Goal: Communication & Community: Share content

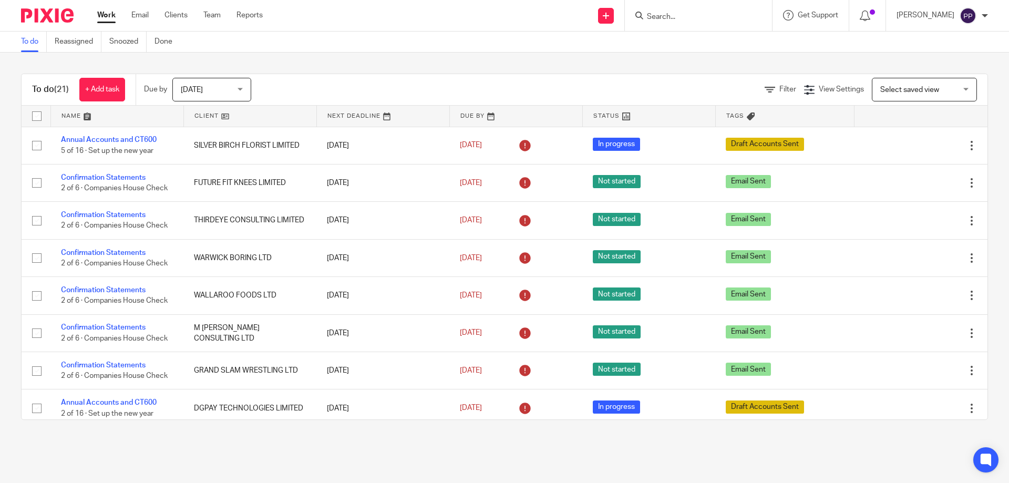
click at [671, 18] on input "Search" at bounding box center [693, 17] width 95 height 9
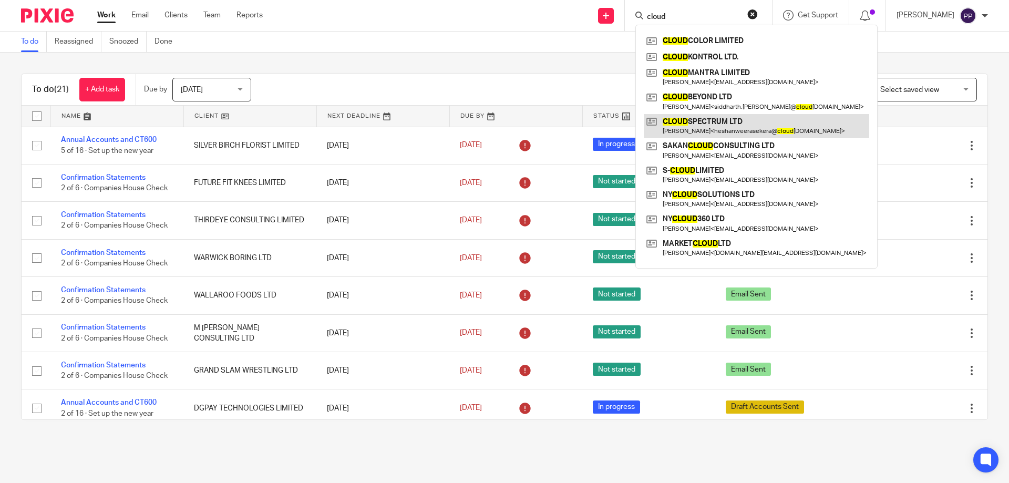
type input "cloud"
click at [711, 126] on link at bounding box center [756, 126] width 225 height 24
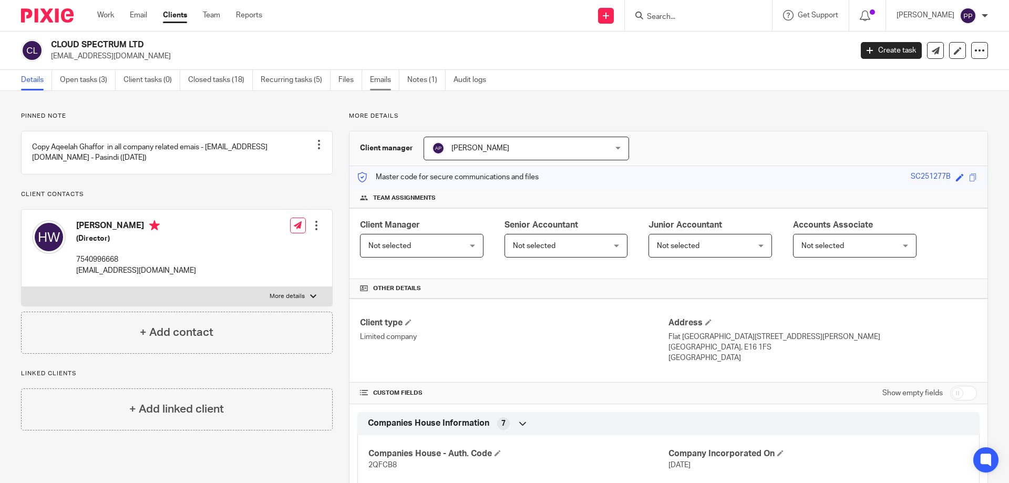
click at [388, 76] on link "Emails" at bounding box center [384, 80] width 29 height 20
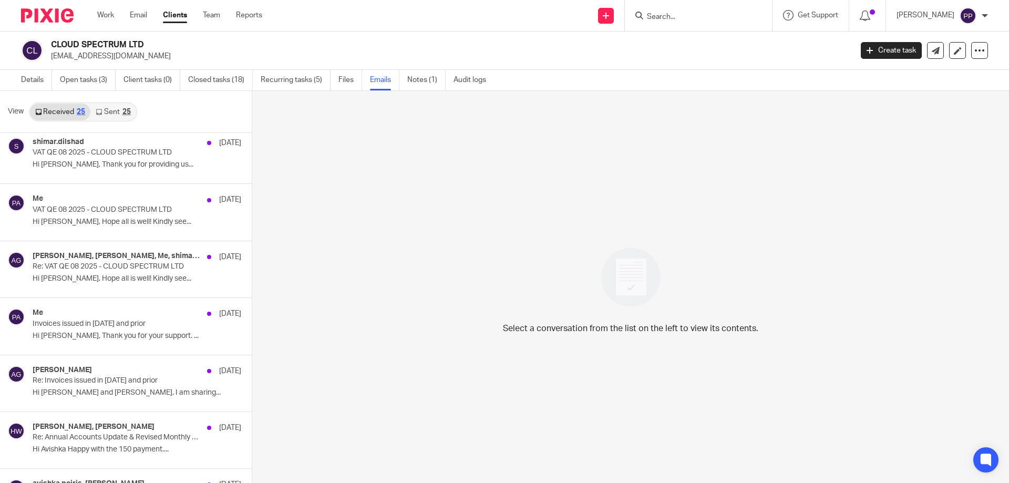
scroll to position [158, 0]
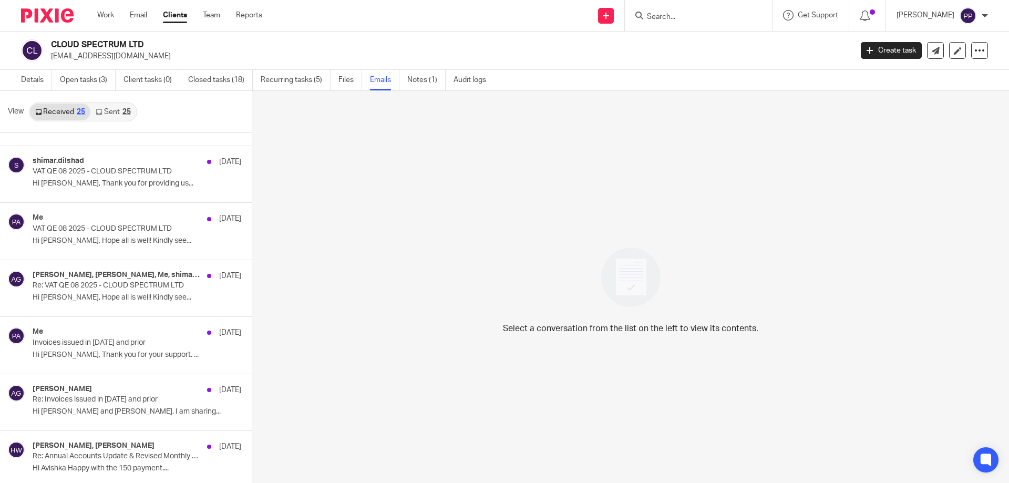
click at [104, 112] on link "Sent 25" at bounding box center [112, 112] width 45 height 17
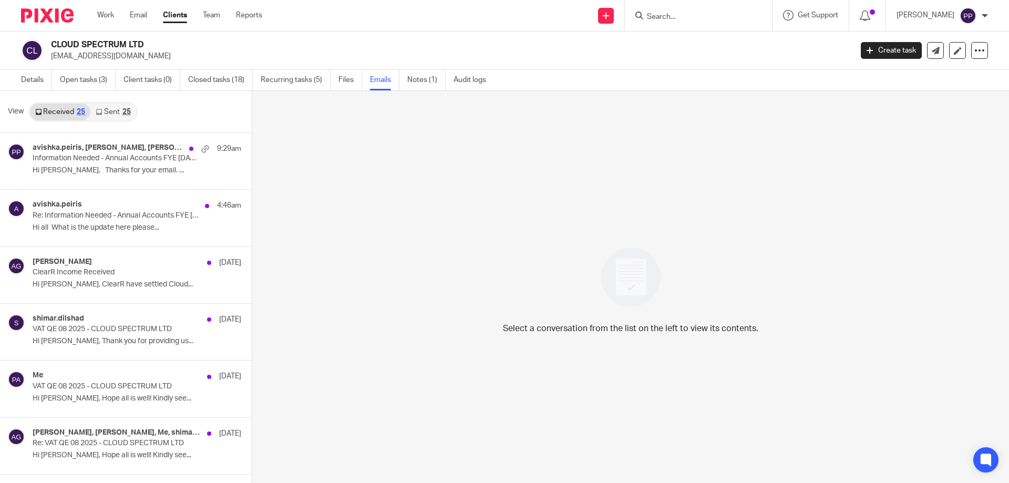
scroll to position [2, 0]
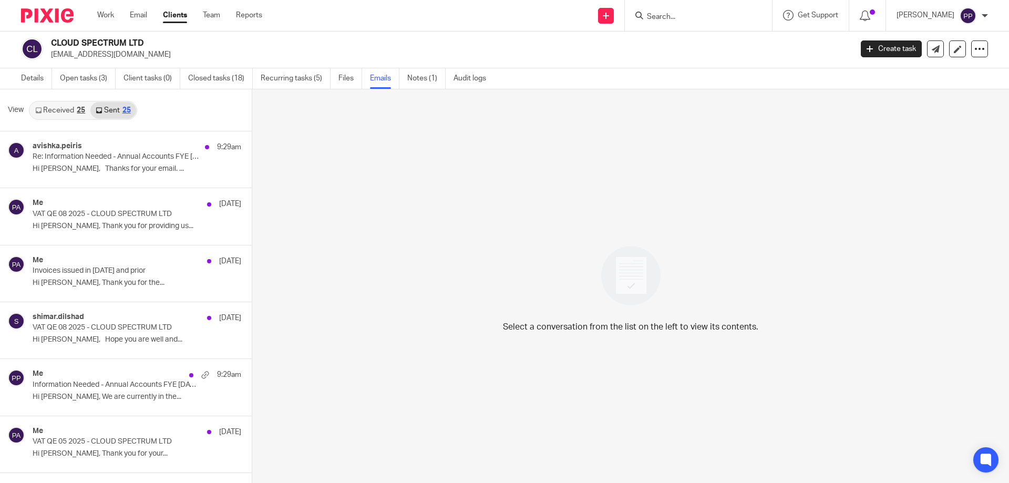
click at [50, 112] on link "Received 25" at bounding box center [60, 110] width 60 height 17
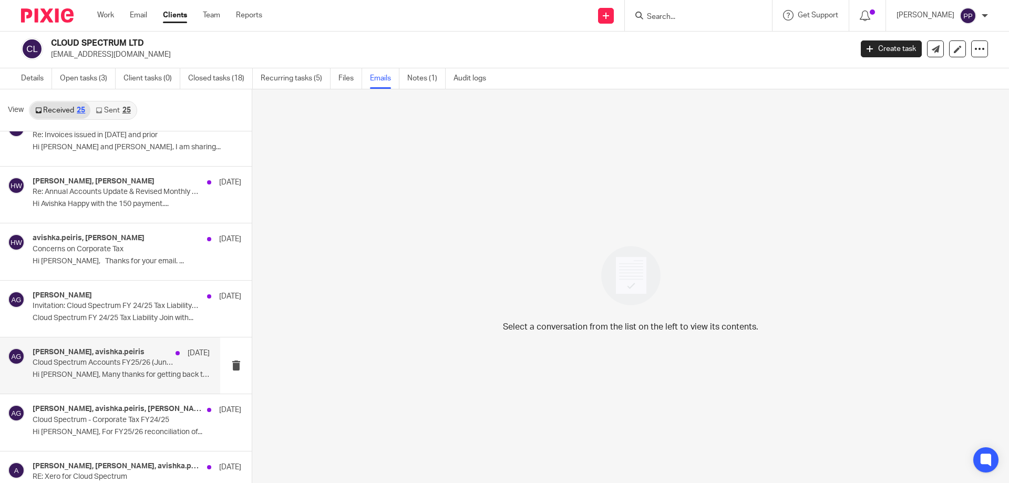
scroll to position [368, 0]
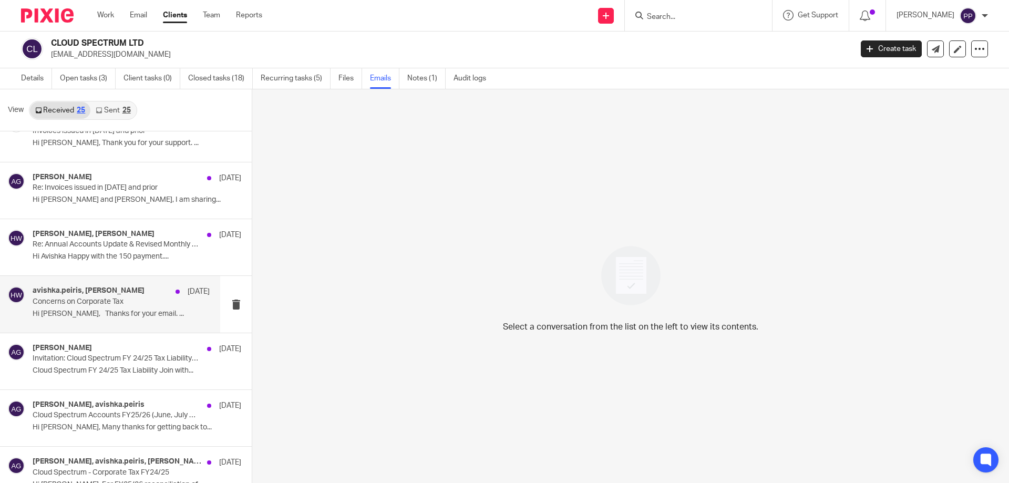
click at [133, 306] on div "avishka.peiris, [PERSON_NAME] [DATE] Concerns on Corporate Tax Hi [PERSON_NAME]…" at bounding box center [121, 303] width 177 height 35
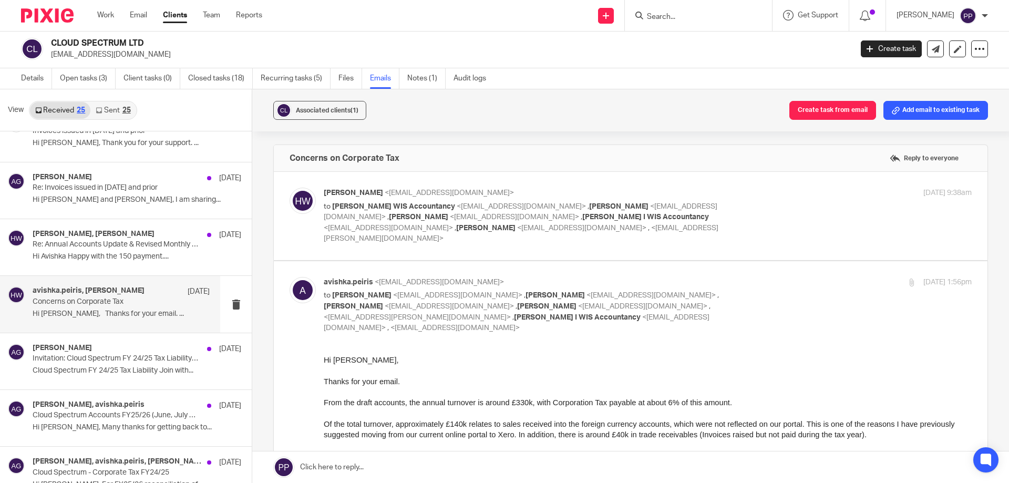
scroll to position [0, 0]
click at [461, 242] on p "to [PERSON_NAME] WIS Accountancy <[EMAIL_ADDRESS][DOMAIN_NAME]> , [PERSON_NAME]…" at bounding box center [540, 222] width 432 height 43
checkbox input "true"
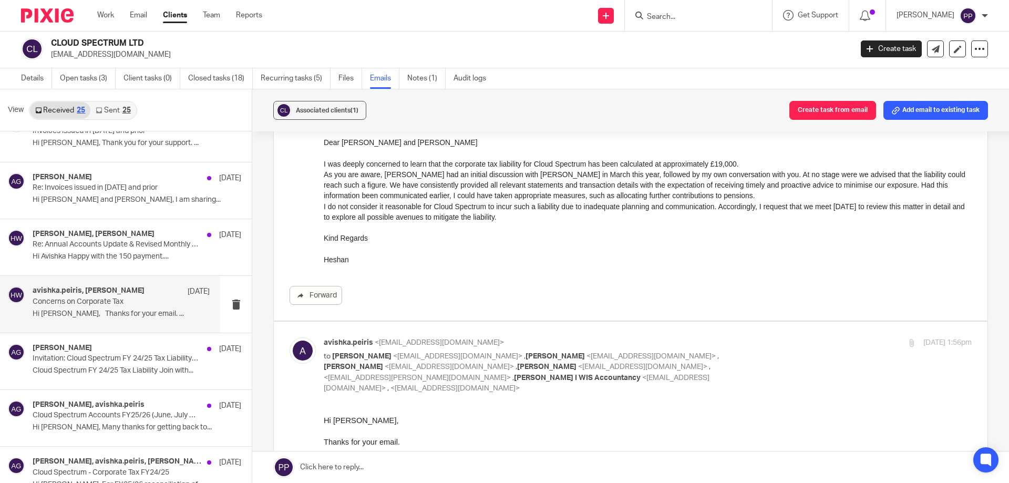
scroll to position [53, 0]
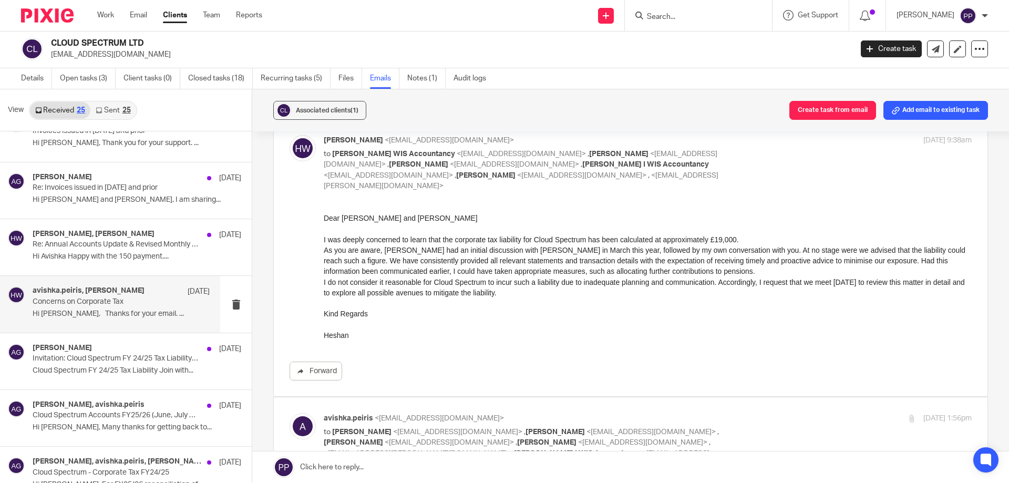
drag, startPoint x: 736, startPoint y: 249, endPoint x: 838, endPoint y: 287, distance: 108.9
click at [838, 287] on div "I was deeply concerned to learn that the corporate tax liability for Cloud Spec…" at bounding box center [648, 266] width 648 height 64
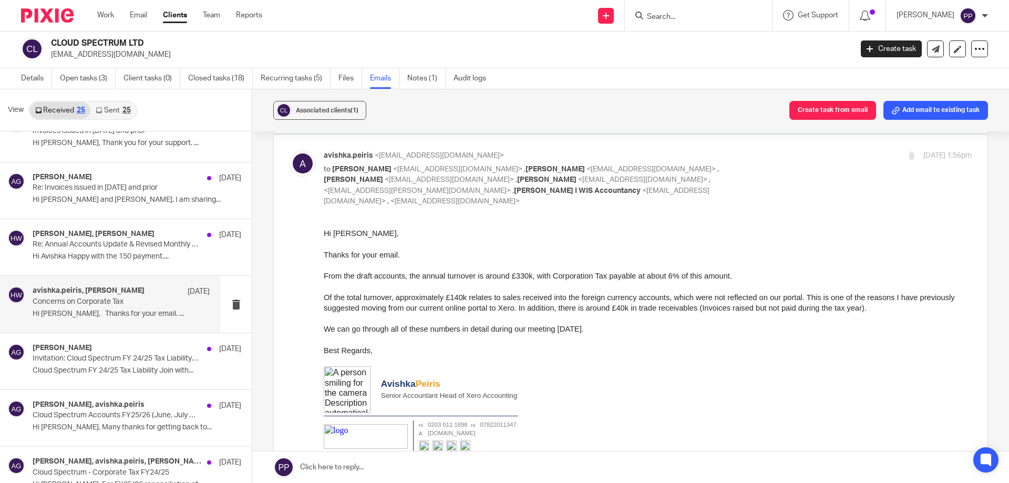
scroll to position [368, 0]
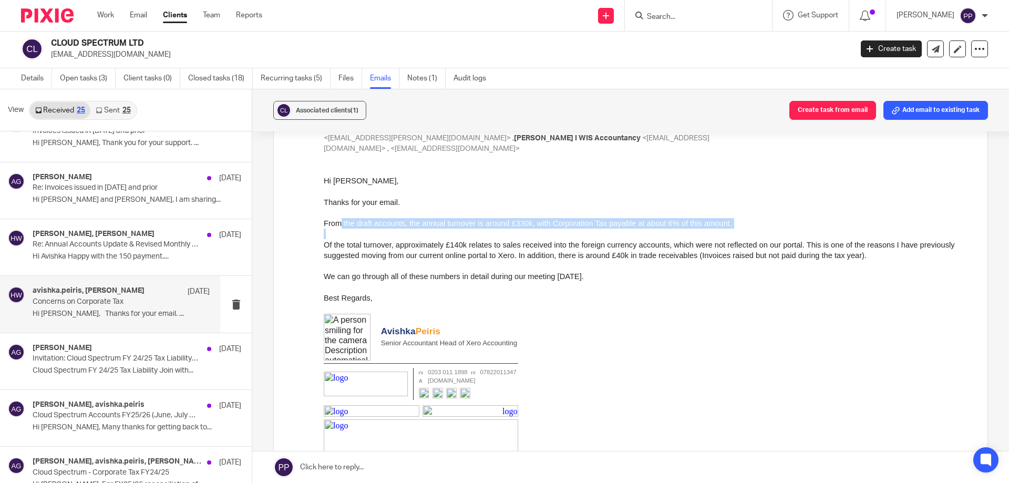
drag, startPoint x: 339, startPoint y: 220, endPoint x: 613, endPoint y: 233, distance: 274.1
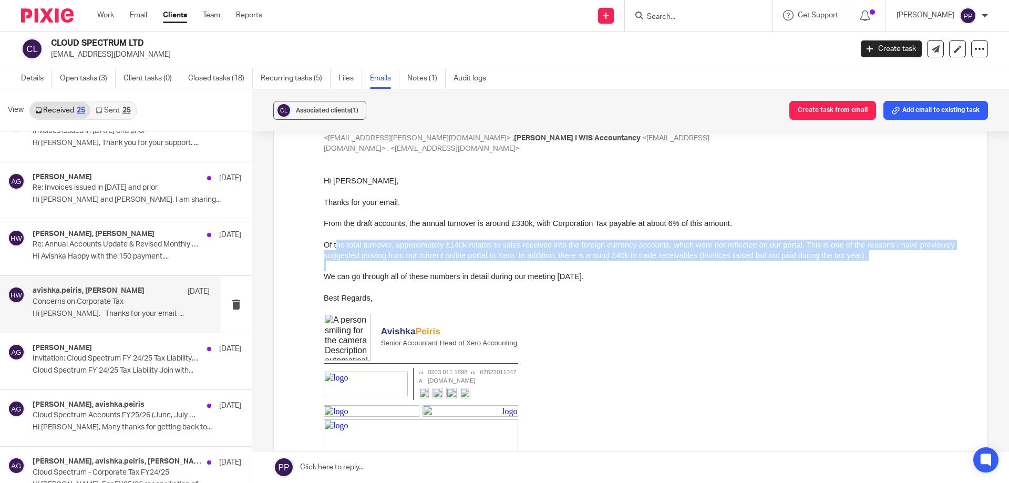
drag, startPoint x: 335, startPoint y: 243, endPoint x: 697, endPoint y: 267, distance: 362.9
click at [697, 267] on p at bounding box center [648, 265] width 648 height 11
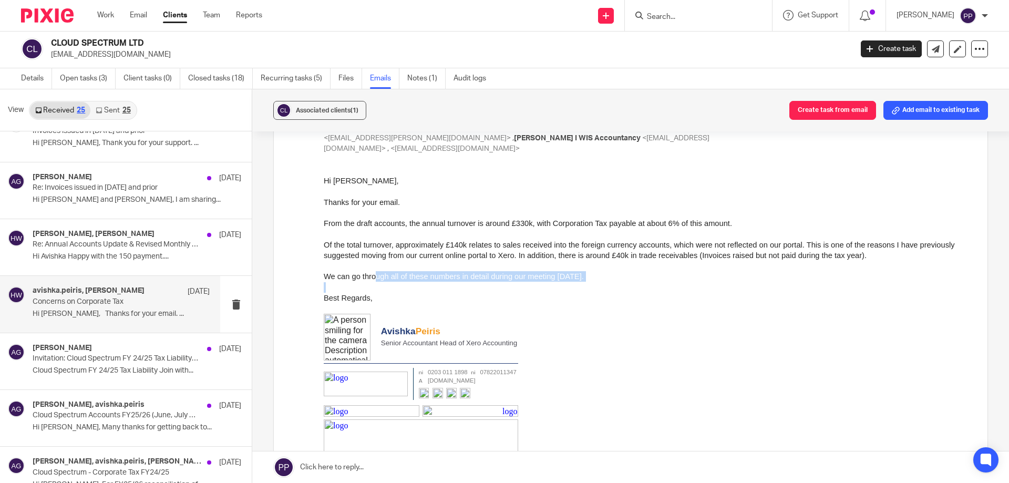
drag, startPoint x: 370, startPoint y: 275, endPoint x: 562, endPoint y: 283, distance: 192.0
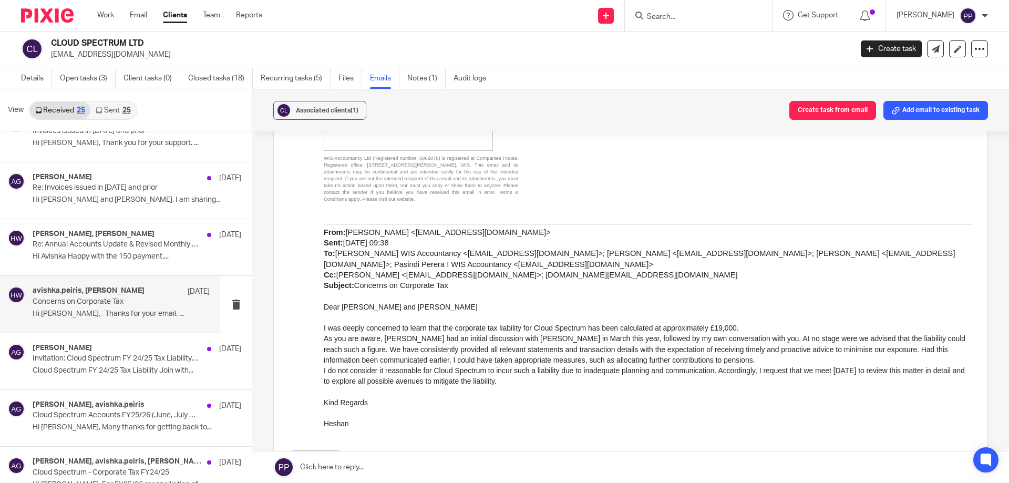
scroll to position [788, 0]
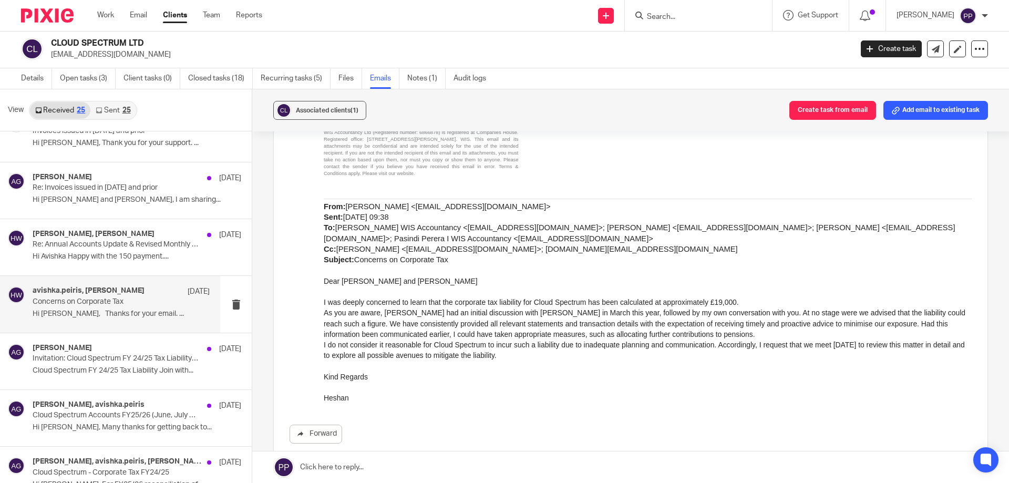
drag, startPoint x: 645, startPoint y: 59, endPoint x: 479, endPoint y: 306, distance: 297.2
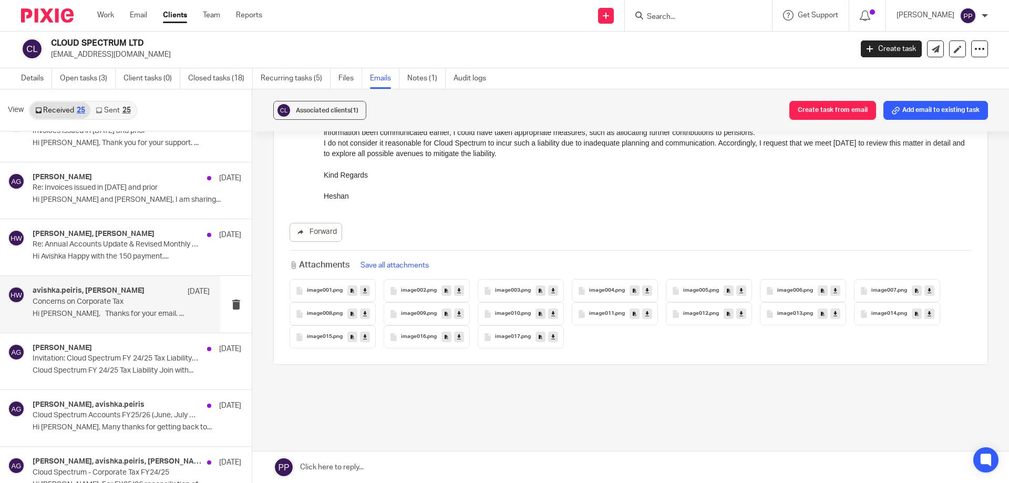
scroll to position [1008, 0]
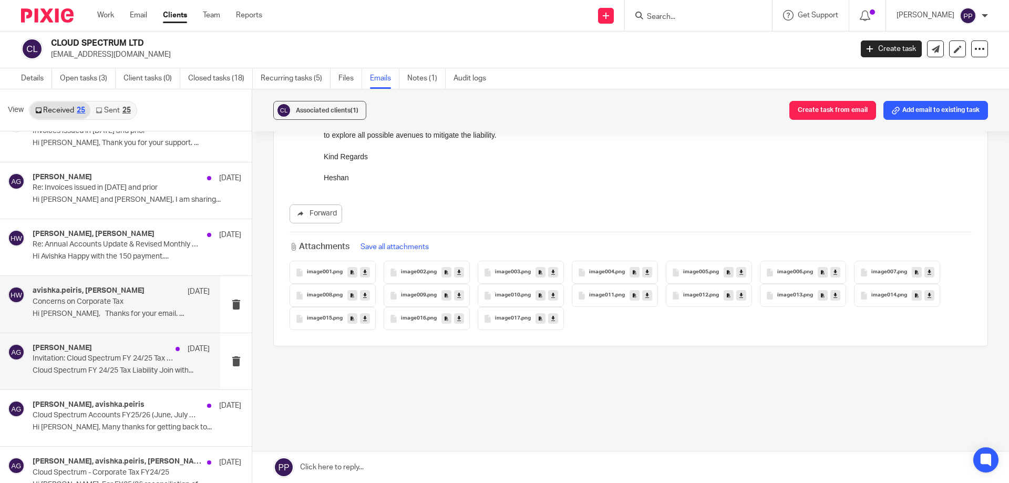
click at [93, 351] on div "[PERSON_NAME] [DATE]" at bounding box center [121, 349] width 177 height 11
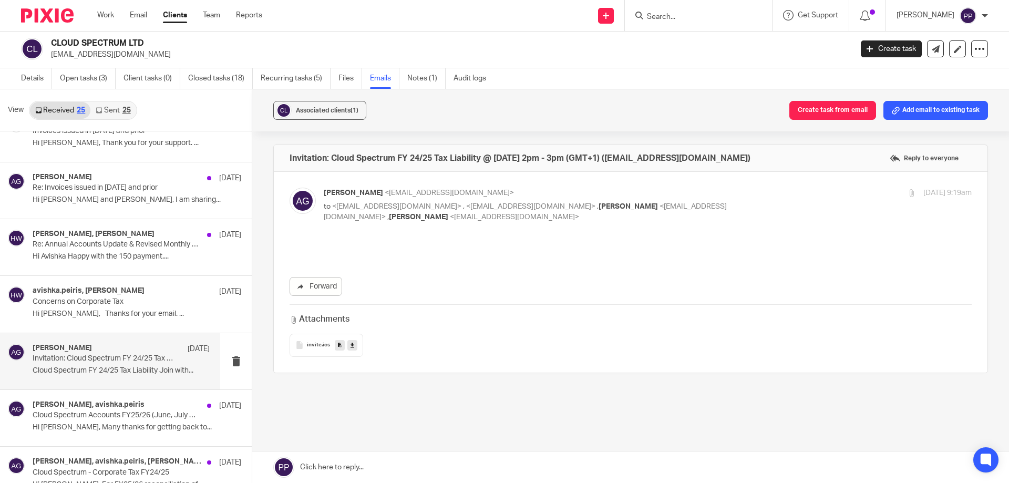
scroll to position [0, 0]
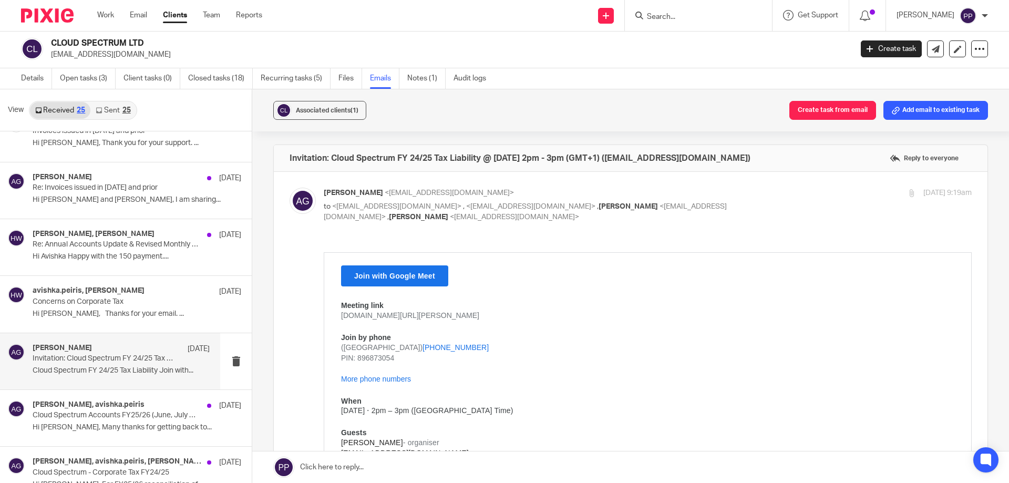
click at [101, 109] on icon at bounding box center [99, 110] width 6 height 6
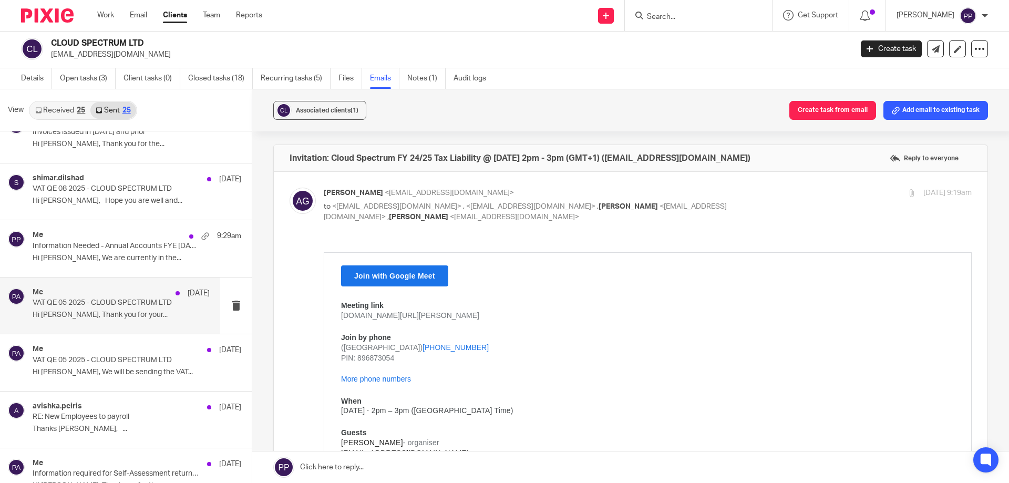
scroll to position [158, 0]
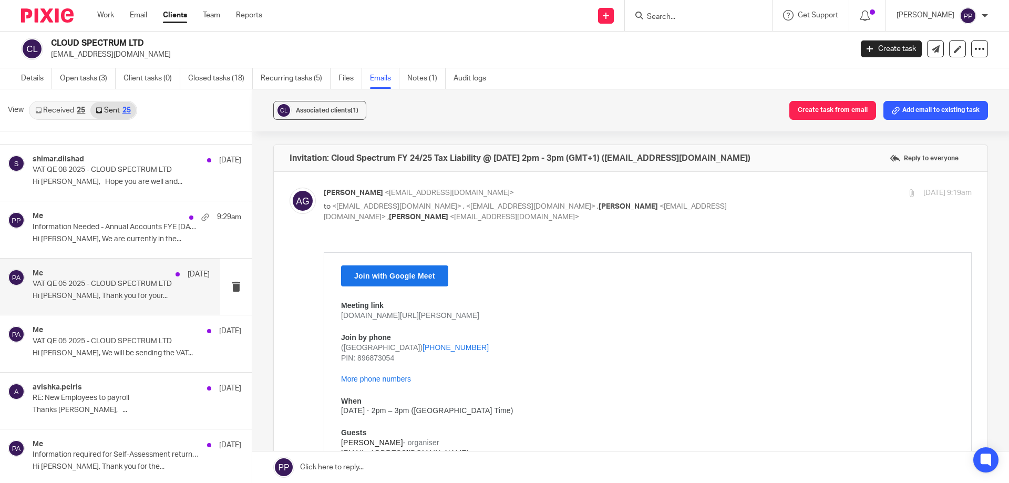
click at [75, 314] on div "Me [DATE] VAT QE 05 2025 - CLOUD SPECTRUM LTD Hi [PERSON_NAME], Thank you for y…" at bounding box center [110, 287] width 220 height 56
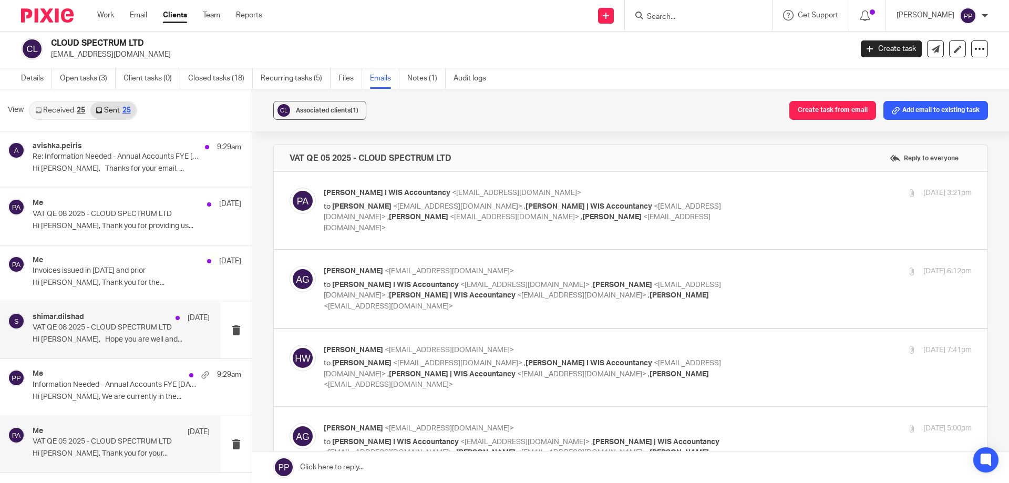
scroll to position [0, 0]
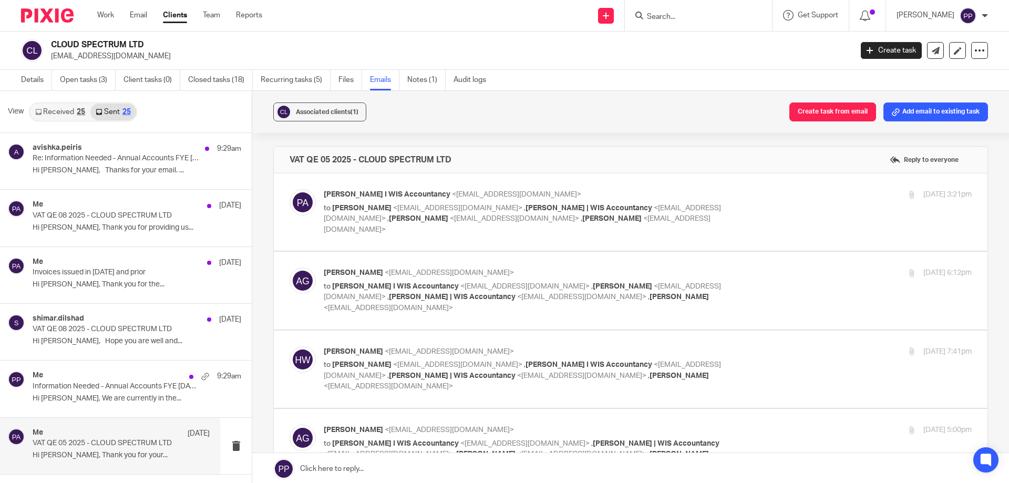
click at [60, 116] on link "Received 25" at bounding box center [60, 112] width 60 height 17
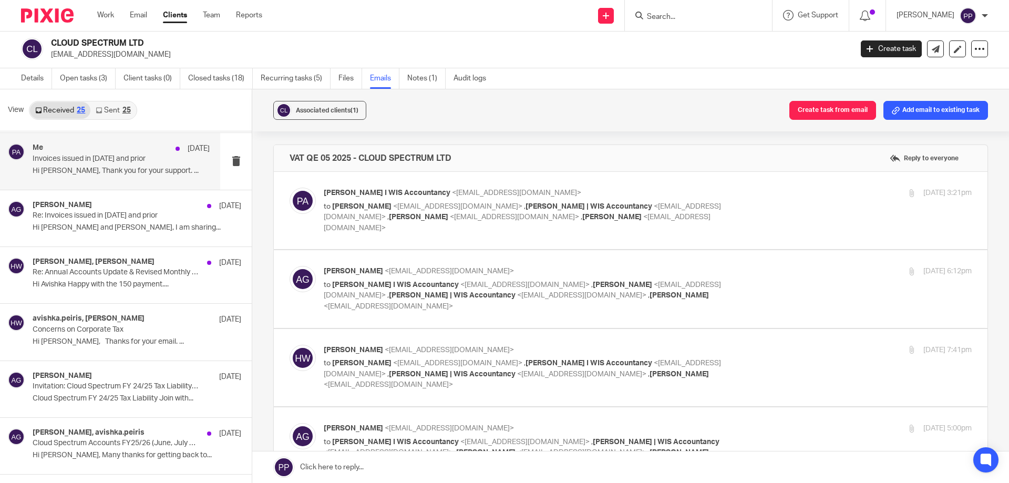
scroll to position [368, 0]
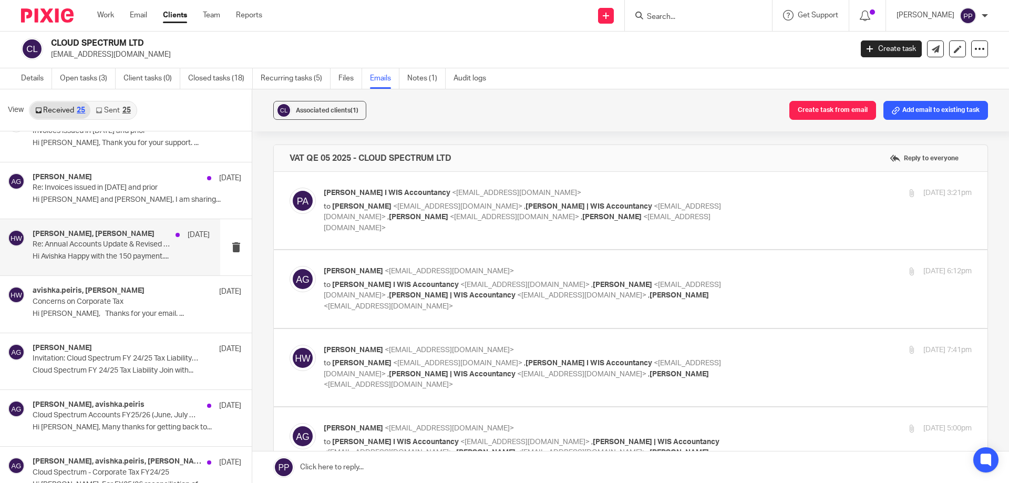
click at [151, 262] on div "[PERSON_NAME], [PERSON_NAME] [DATE] Re: Annual Accounts Update & Revised Monthl…" at bounding box center [121, 247] width 177 height 35
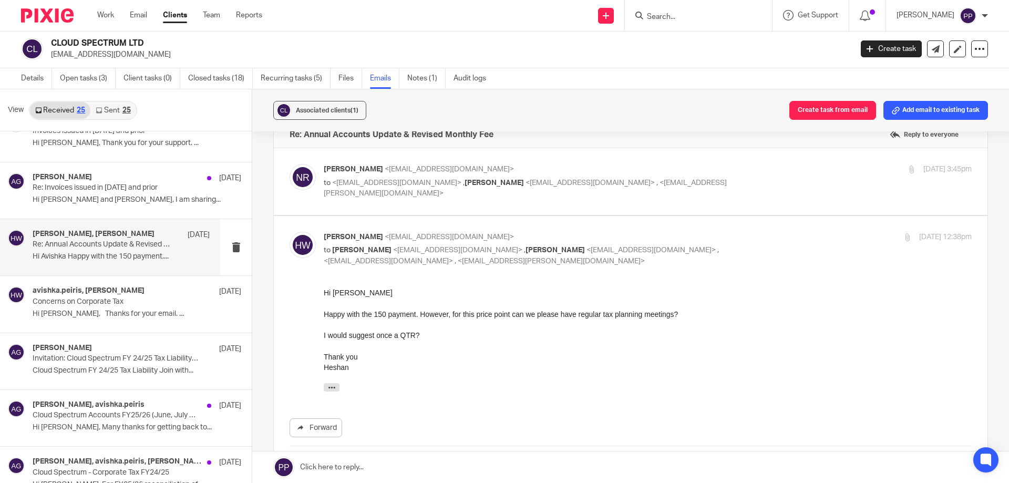
scroll to position [0, 0]
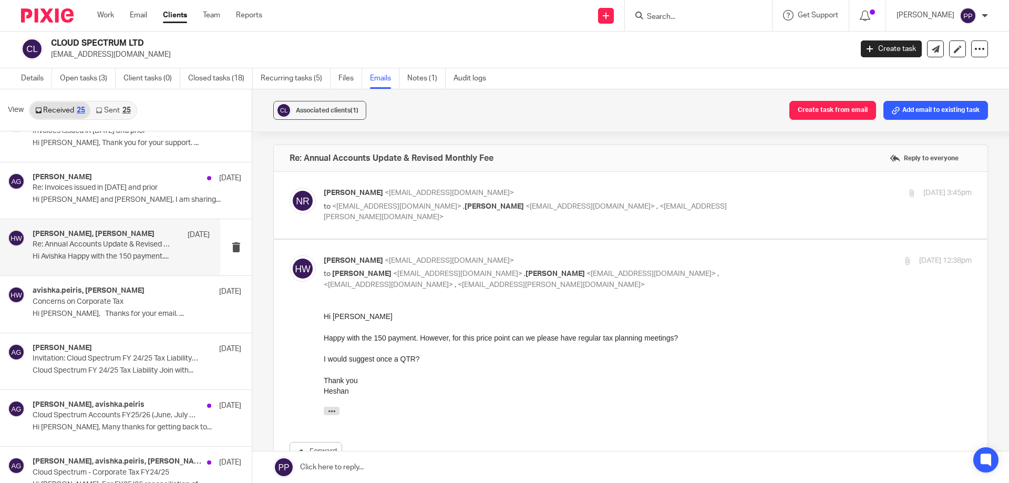
click at [483, 222] on p "to <[EMAIL_ADDRESS][DOMAIN_NAME]> , [PERSON_NAME] <[EMAIL_ADDRESS][DOMAIN_NAME]…" at bounding box center [540, 212] width 432 height 22
checkbox input "true"
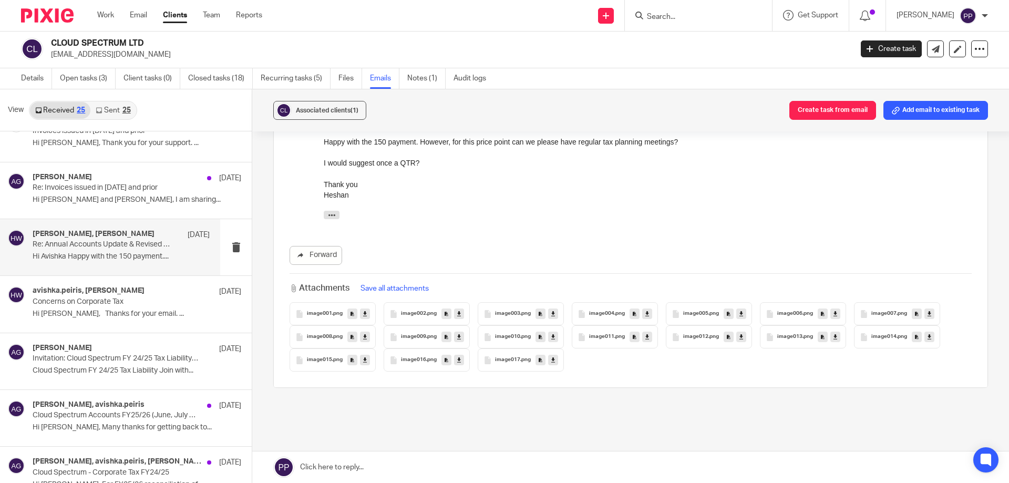
scroll to position [525, 0]
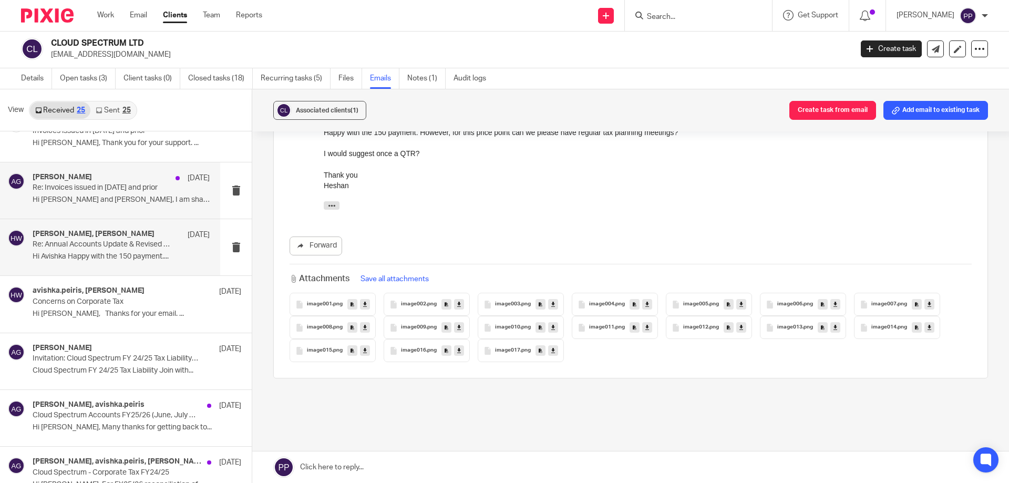
click at [98, 211] on div "[PERSON_NAME] [DATE] Re: Invoices issued in [DATE] and prior Hi Avishka and Pas…" at bounding box center [110, 190] width 220 height 56
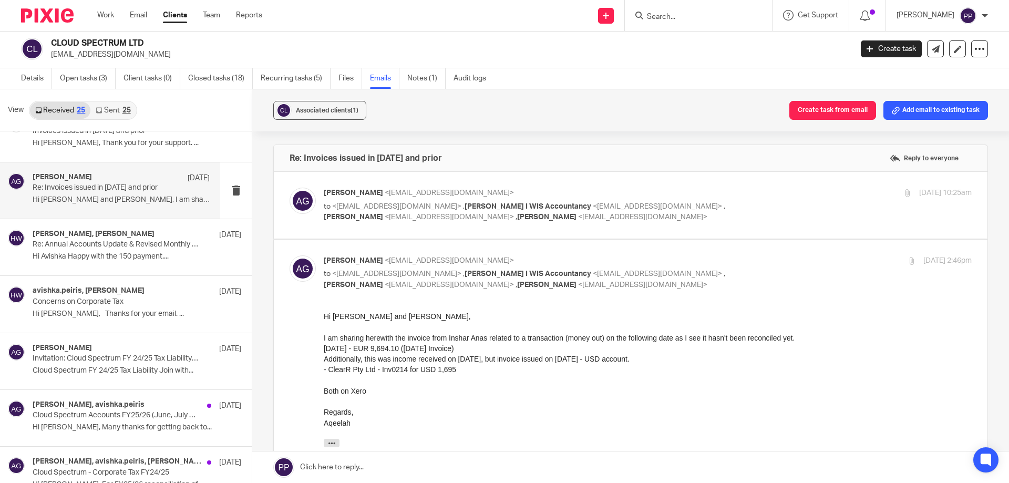
scroll to position [0, 0]
click at [504, 235] on label at bounding box center [631, 205] width 714 height 67
click at [290, 188] on input "checkbox" at bounding box center [289, 187] width 1 height 1
checkbox input "true"
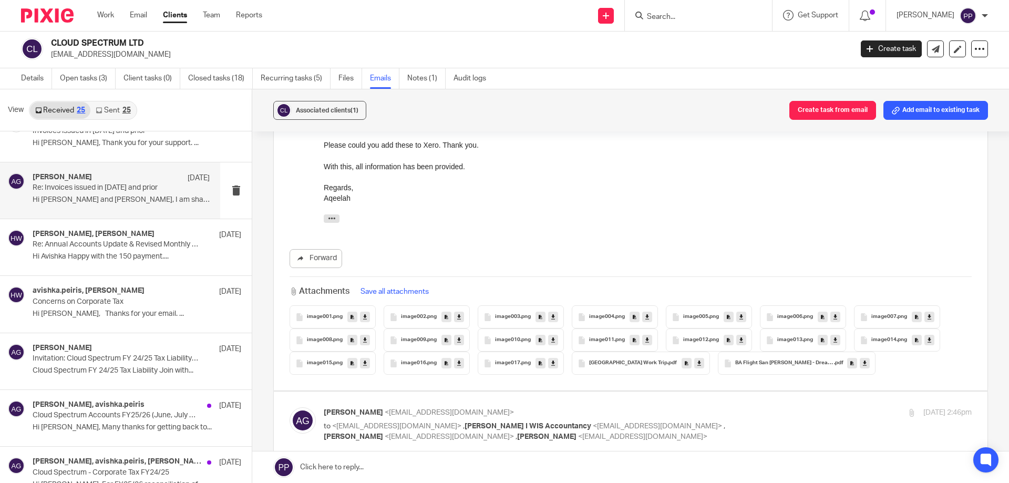
scroll to position [158, 0]
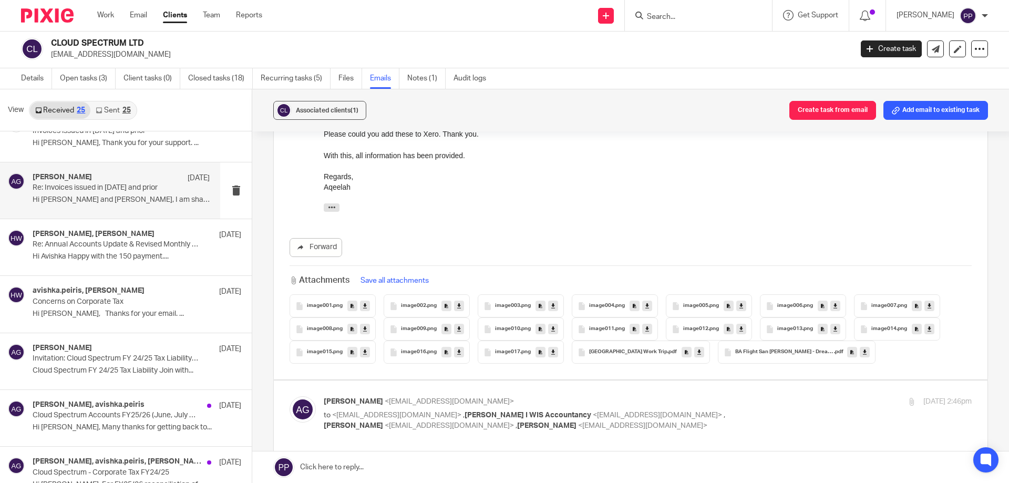
click at [697, 353] on icon at bounding box center [699, 352] width 4 height 8
click at [863, 354] on icon at bounding box center [865, 352] width 4 height 8
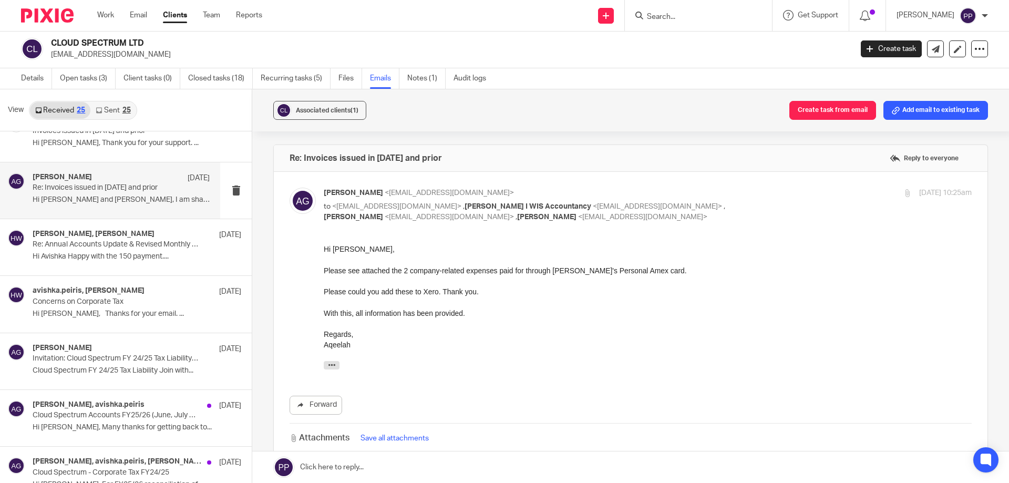
scroll to position [0, 0]
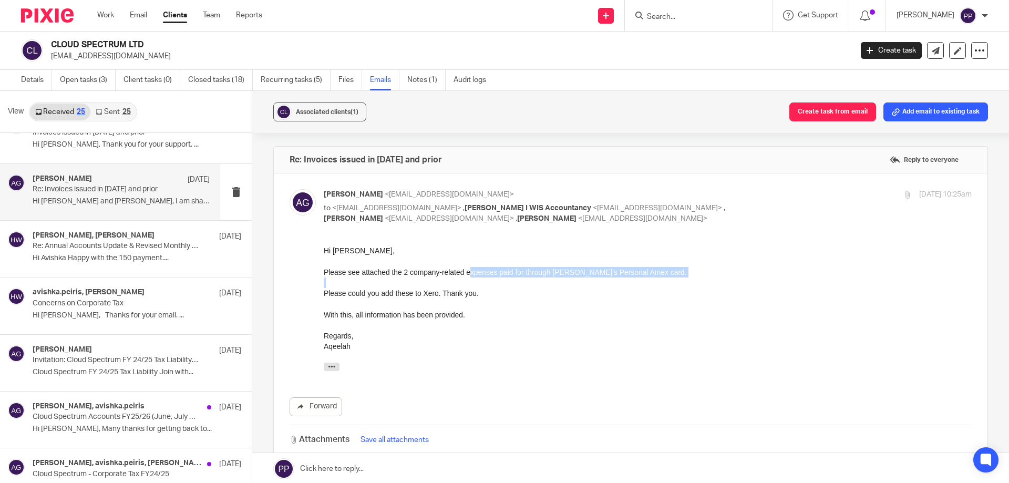
drag, startPoint x: 466, startPoint y: 275, endPoint x: 549, endPoint y: 283, distance: 83.4
click at [549, 283] on div "Hi [PERSON_NAME], Please see attached the 2 company-related expenses paid for t…" at bounding box center [648, 298] width 648 height 107
click at [549, 298] on div at bounding box center [648, 303] width 648 height 11
drag, startPoint x: 358, startPoint y: 293, endPoint x: 483, endPoint y: 299, distance: 125.8
click at [483, 299] on div "Hi [PERSON_NAME], Please see attached the 2 company-related expenses paid for t…" at bounding box center [648, 298] width 648 height 107
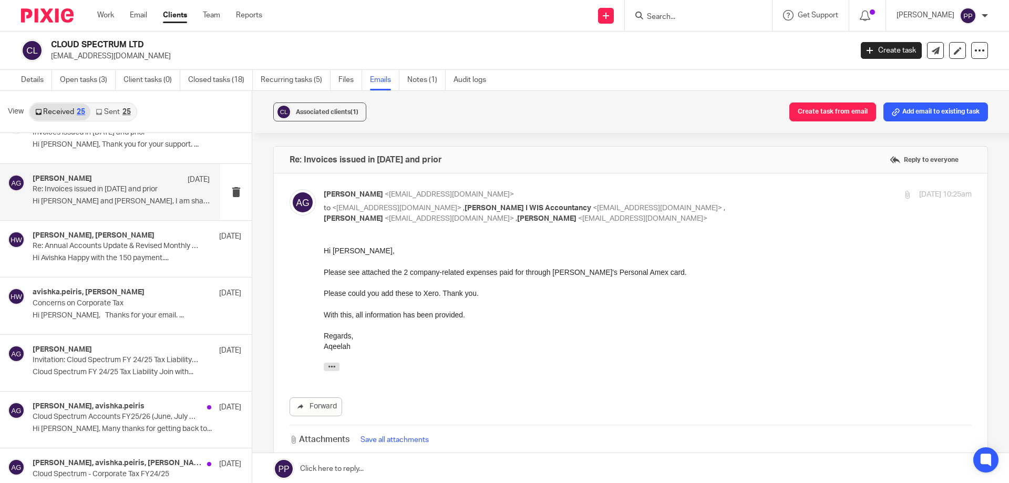
click at [379, 319] on div "With this, all information has been provided." at bounding box center [648, 314] width 648 height 11
drag, startPoint x: 327, startPoint y: 316, endPoint x: 480, endPoint y: 313, distance: 152.9
click at [480, 313] on div "With this, all information has been provided." at bounding box center [648, 314] width 648 height 11
drag, startPoint x: 438, startPoint y: 358, endPoint x: 398, endPoint y: 307, distance: 65.1
click at [437, 356] on div "Hi [PERSON_NAME], Please see attached the 2 company-related expenses paid for t…" at bounding box center [648, 310] width 648 height 131
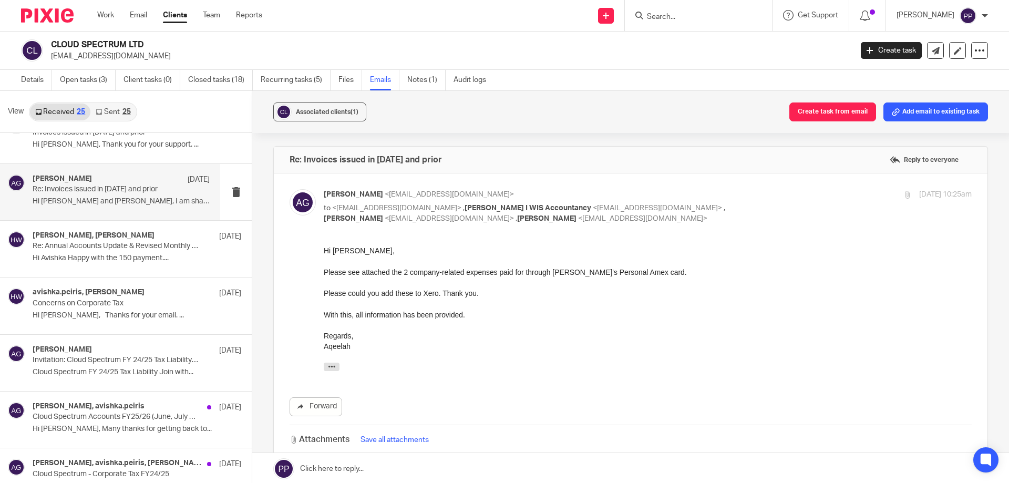
click at [402, 269] on div "Please see attached the 2 company-related expenses paid for through [PERSON_NAM…" at bounding box center [648, 271] width 648 height 11
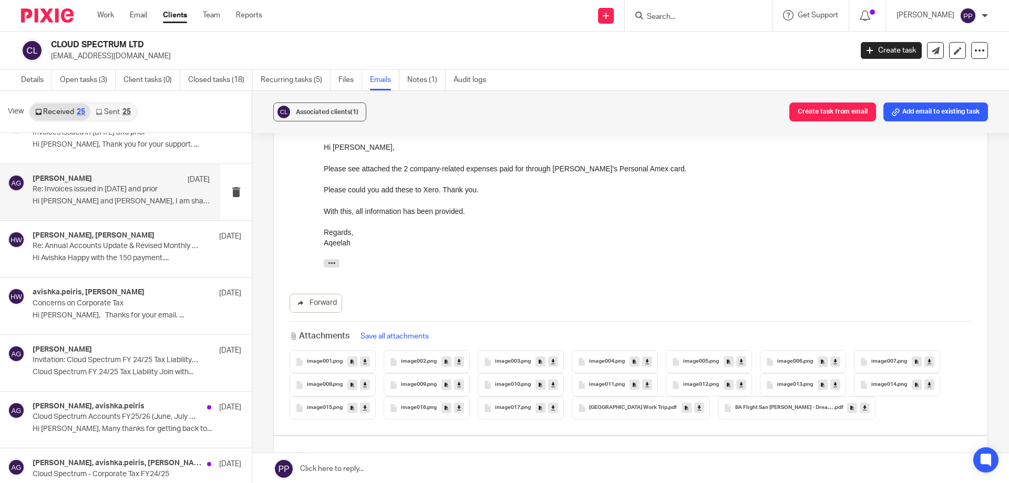
scroll to position [105, 0]
click at [766, 254] on div "Hi [PERSON_NAME], Please see attached the 2 company-related expenses paid for t…" at bounding box center [648, 205] width 648 height 131
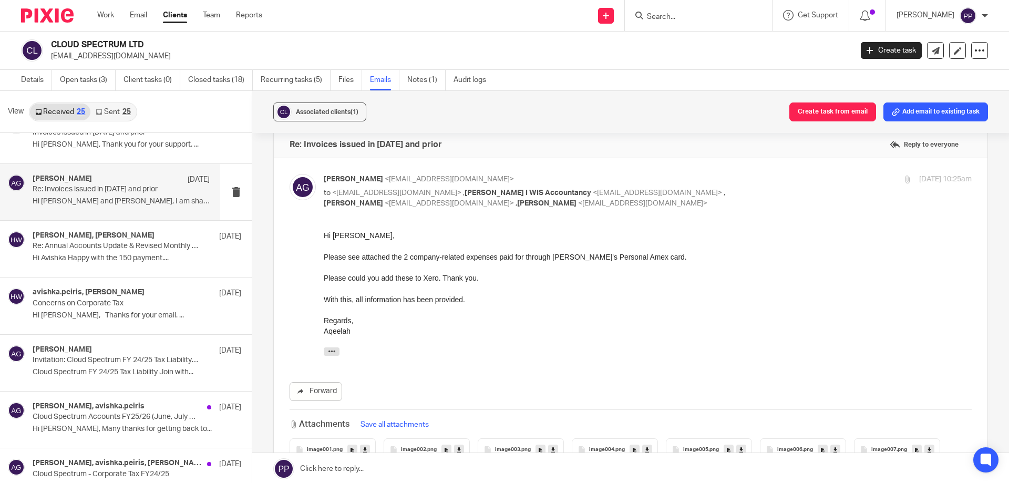
scroll to position [0, 0]
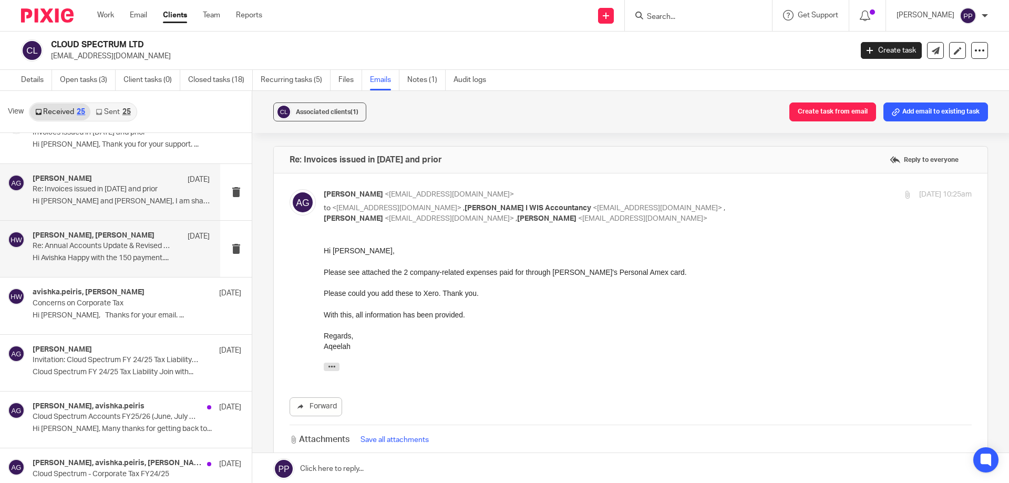
drag, startPoint x: 100, startPoint y: 208, endPoint x: 161, endPoint y: 241, distance: 68.7
click at [161, 249] on section "avishka.peiris, [PERSON_NAME], [PERSON_NAME], Me 9:29am Information Needed - An…" at bounding box center [126, 477] width 252 height 1424
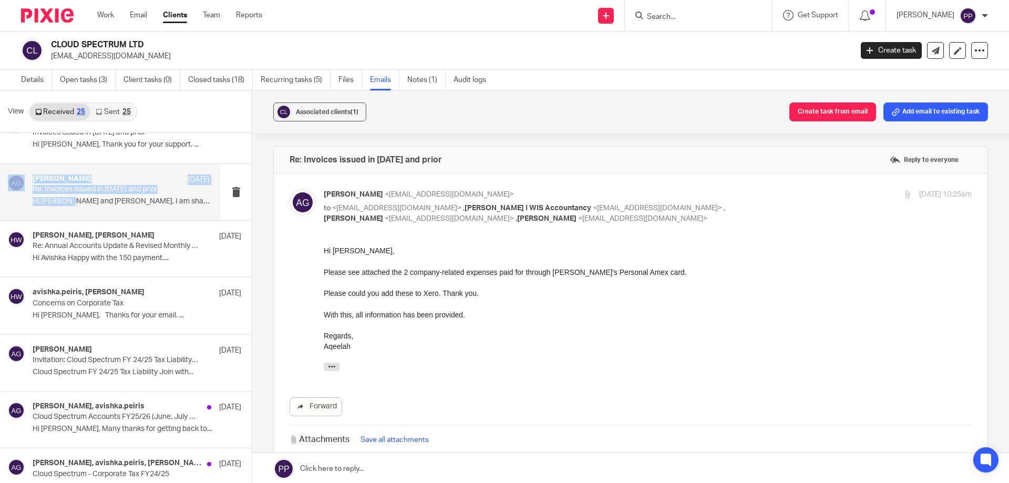
drag, startPoint x: 21, startPoint y: 202, endPoint x: 70, endPoint y: 212, distance: 49.8
click at [70, 212] on div "[PERSON_NAME] [DATE] Re: Invoices issued in [DATE] and prior Hi Avishka and Pas…" at bounding box center [110, 192] width 220 height 56
click at [833, 320] on div at bounding box center [648, 325] width 648 height 11
click at [314, 414] on link "Forward" at bounding box center [316, 406] width 53 height 19
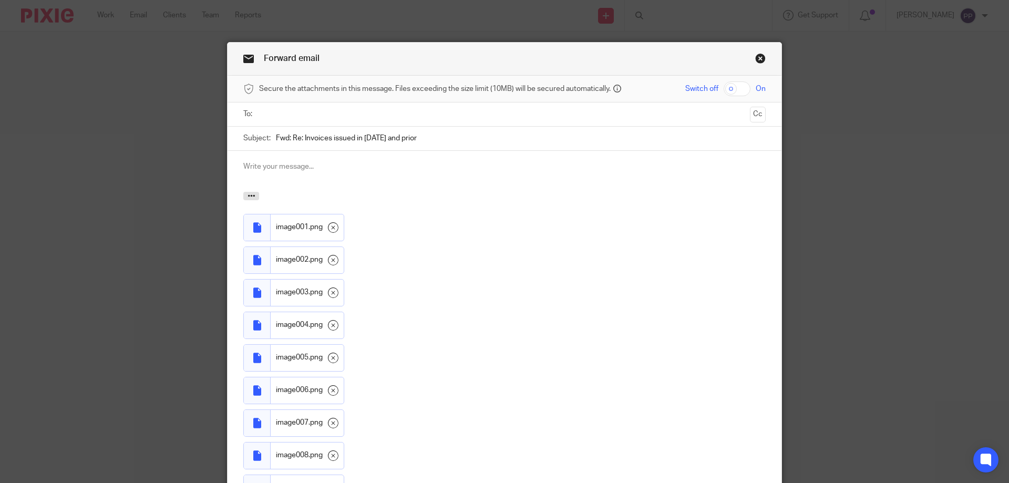
click at [287, 114] on input "text" at bounding box center [504, 114] width 483 height 12
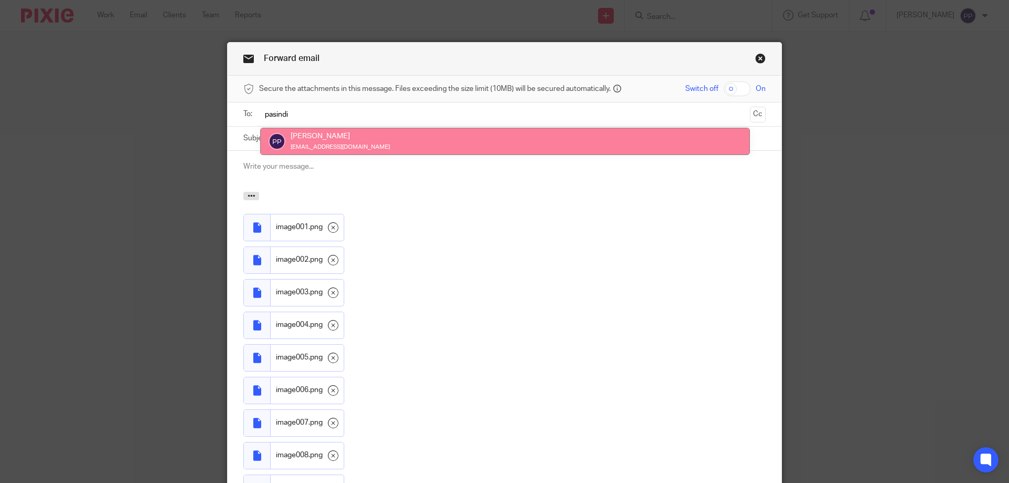
type input "pasindi"
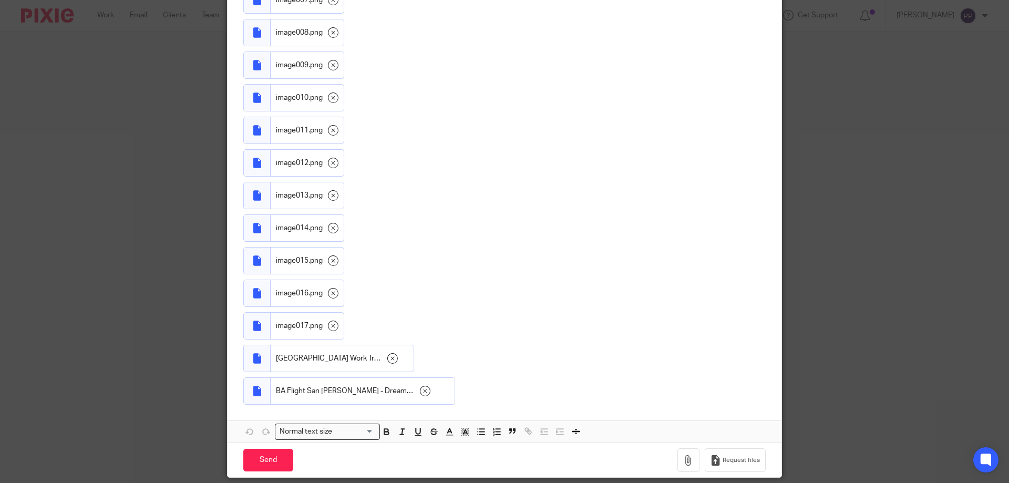
scroll to position [462, 0]
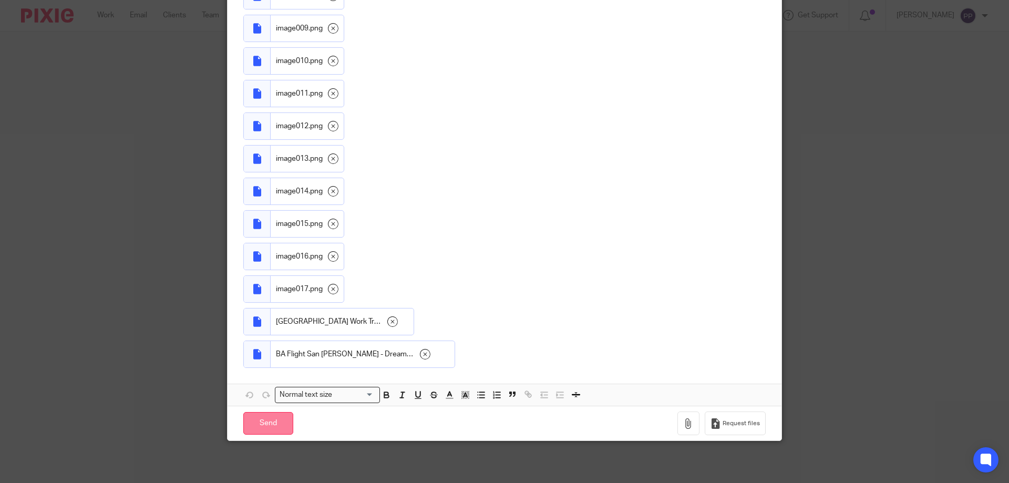
click at [275, 421] on input "Send" at bounding box center [268, 423] width 50 height 23
